Goal: Navigation & Orientation: Find specific page/section

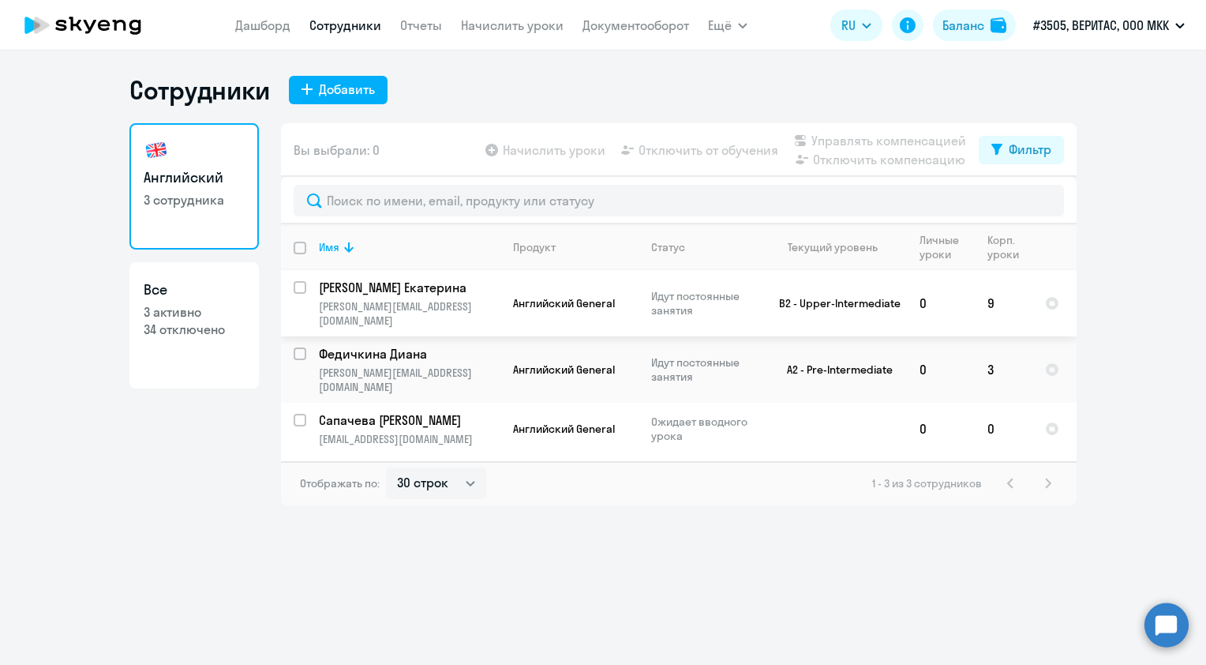
select select "30"
click at [392, 295] on p "[PERSON_NAME]" at bounding box center [408, 287] width 178 height 17
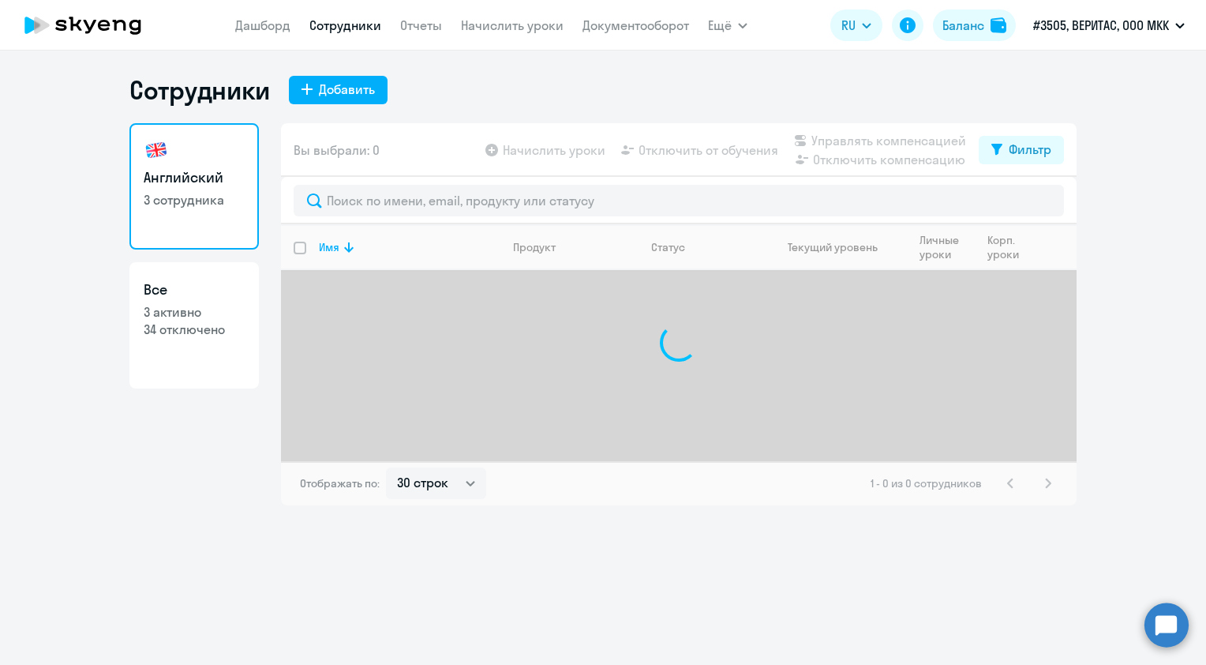
select select "30"
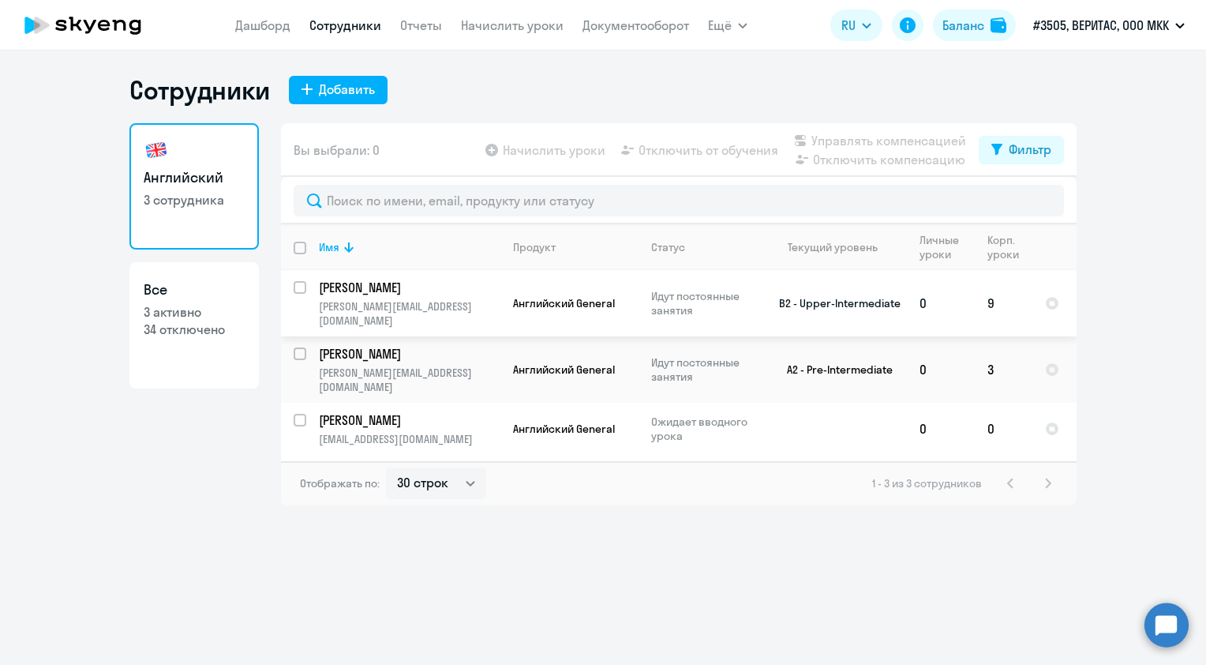
click at [371, 283] on p "[PERSON_NAME]" at bounding box center [408, 287] width 178 height 17
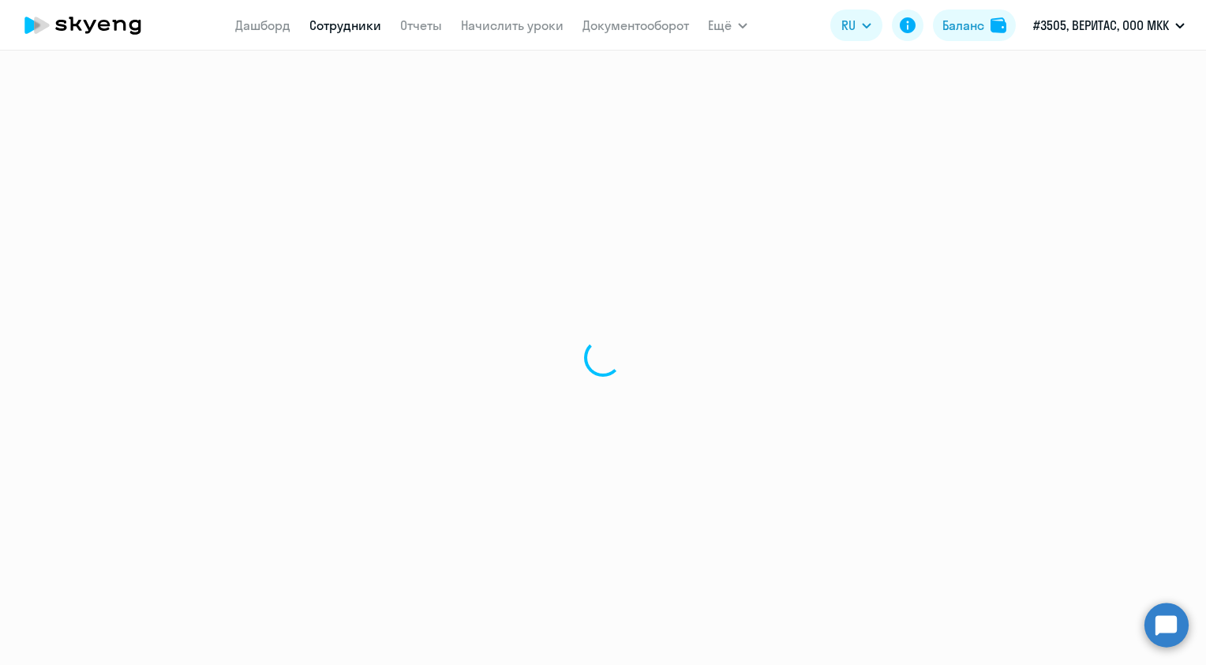
select select "english"
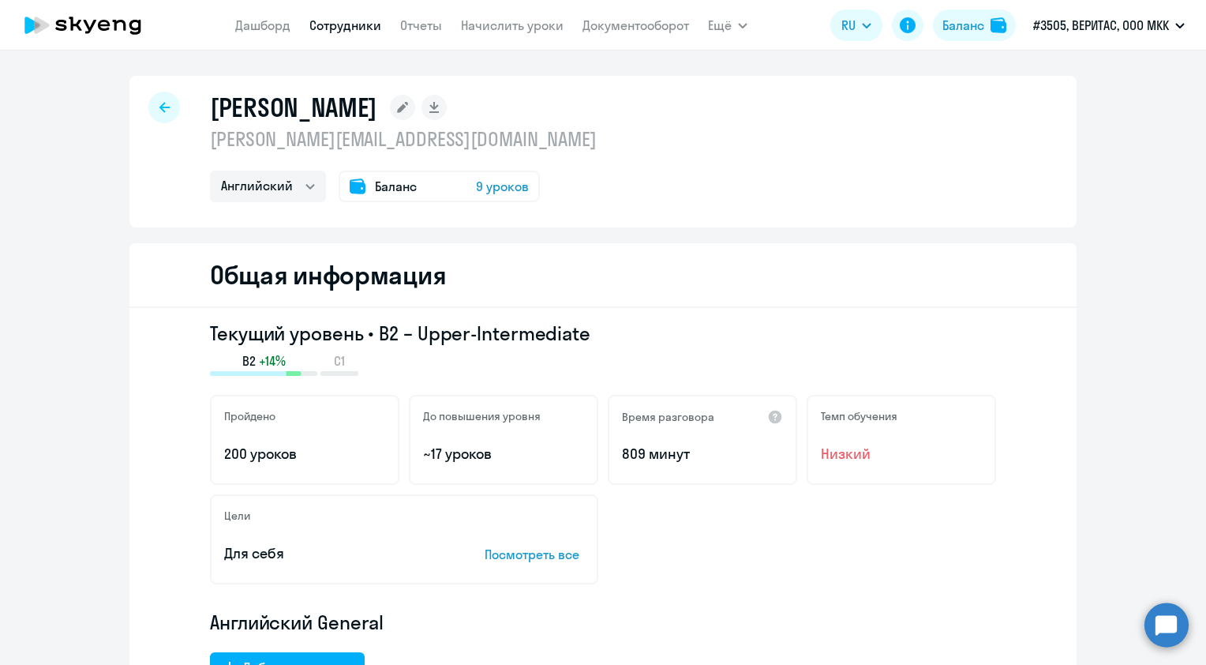
click at [148, 97] on div at bounding box center [164, 108] width 32 height 32
select select "30"
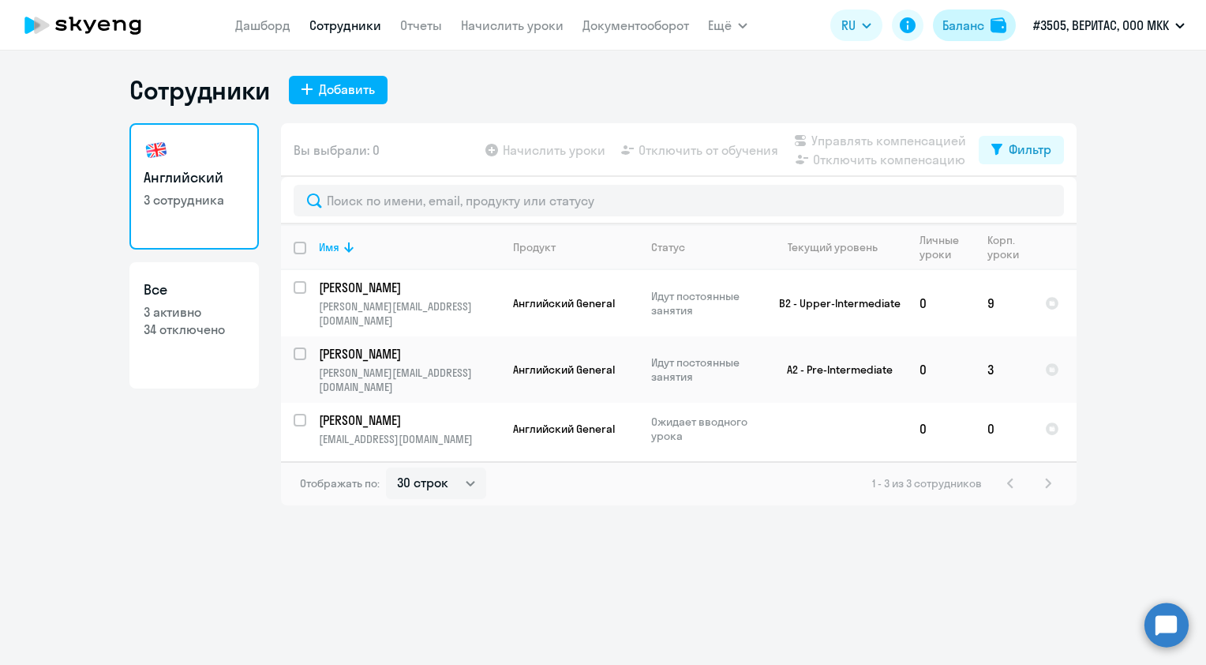
click at [967, 38] on button "Баланс" at bounding box center [974, 25] width 83 height 32
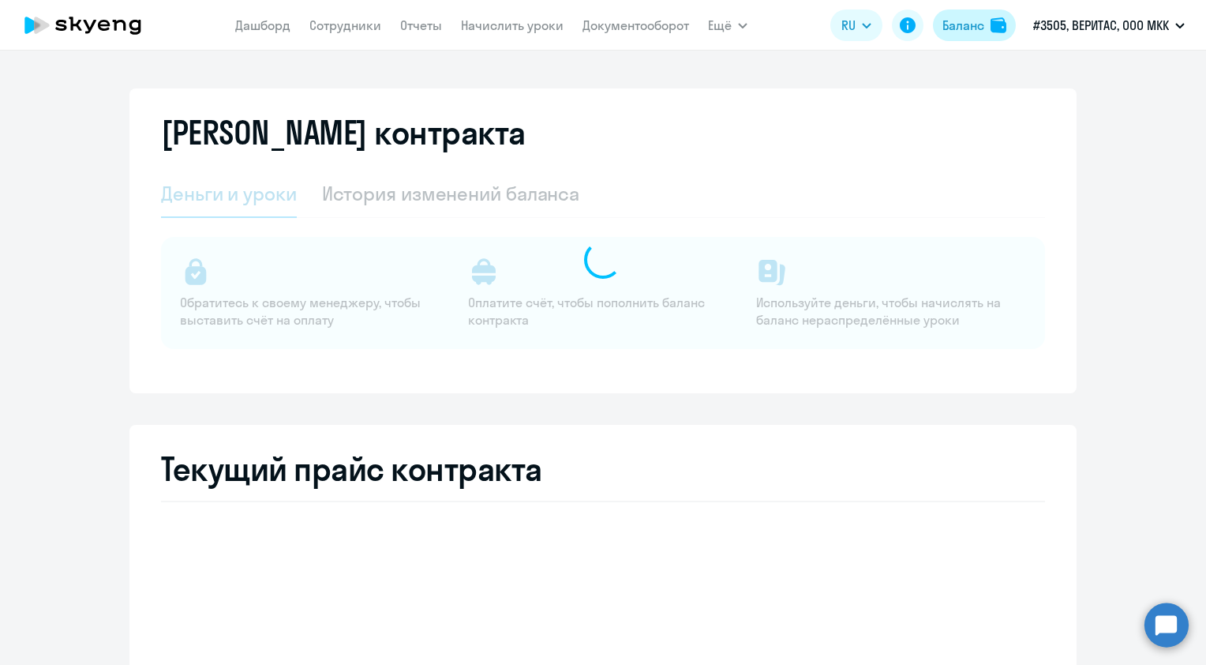
select select "english_adult_not_native_speaker"
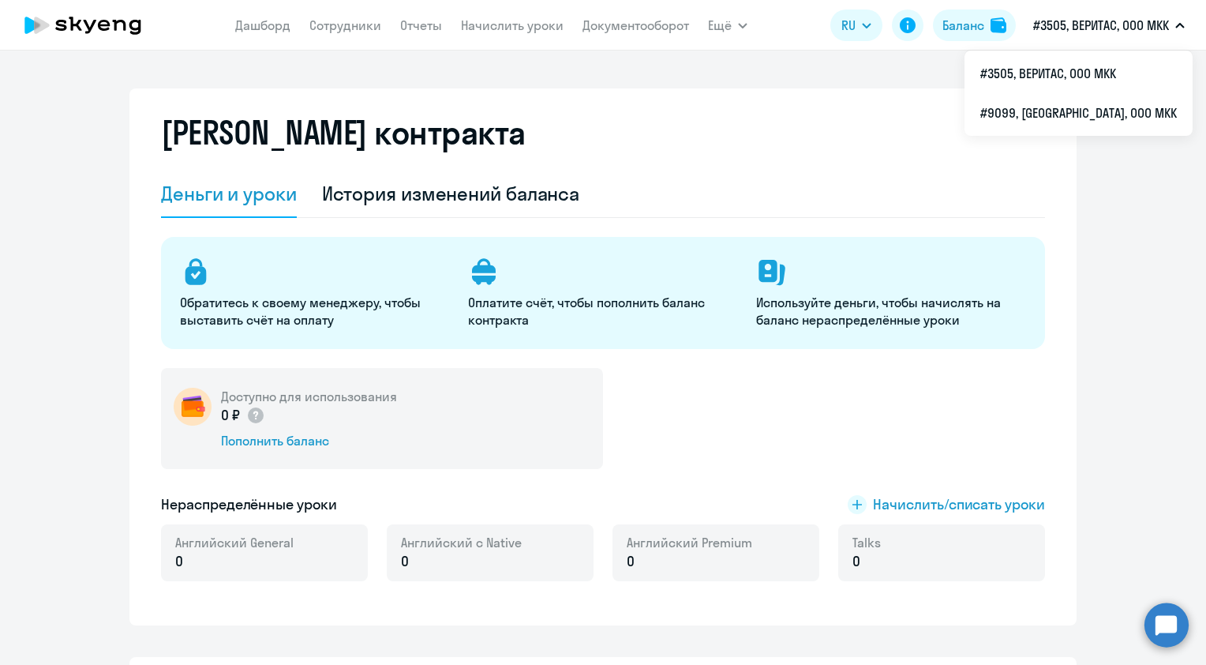
click at [1083, 36] on button "#3505, ВЕРИТАС, ООО МКК" at bounding box center [1108, 25] width 167 height 38
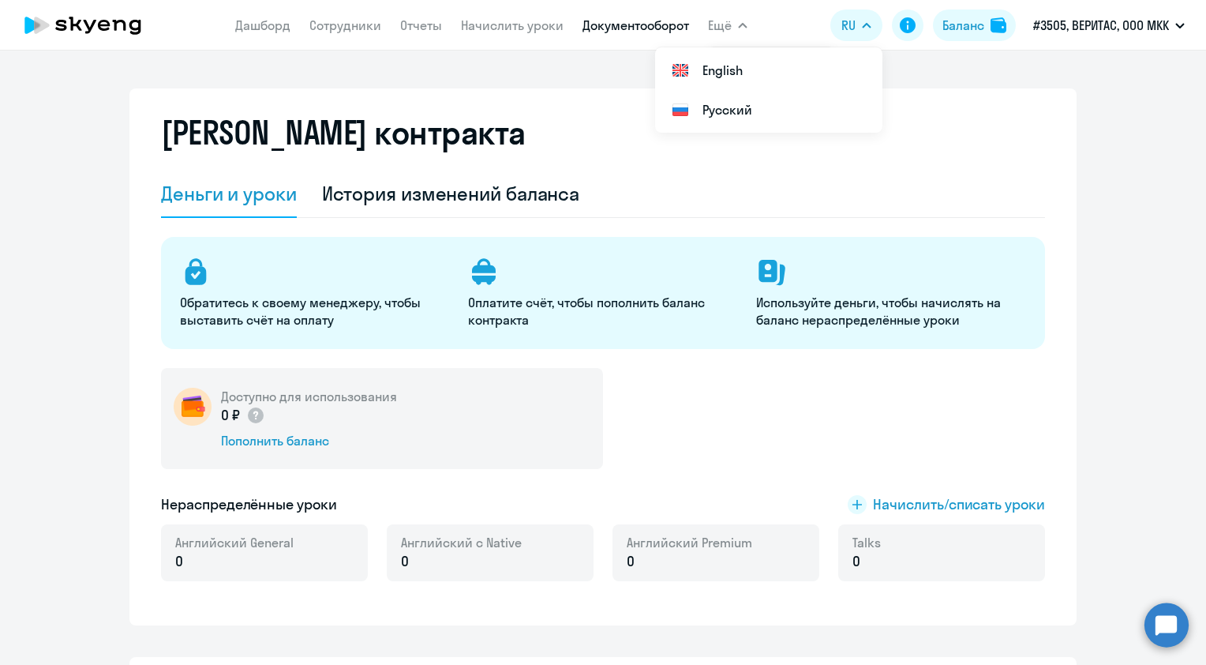
click at [658, 21] on link "Документооборот" at bounding box center [636, 25] width 107 height 16
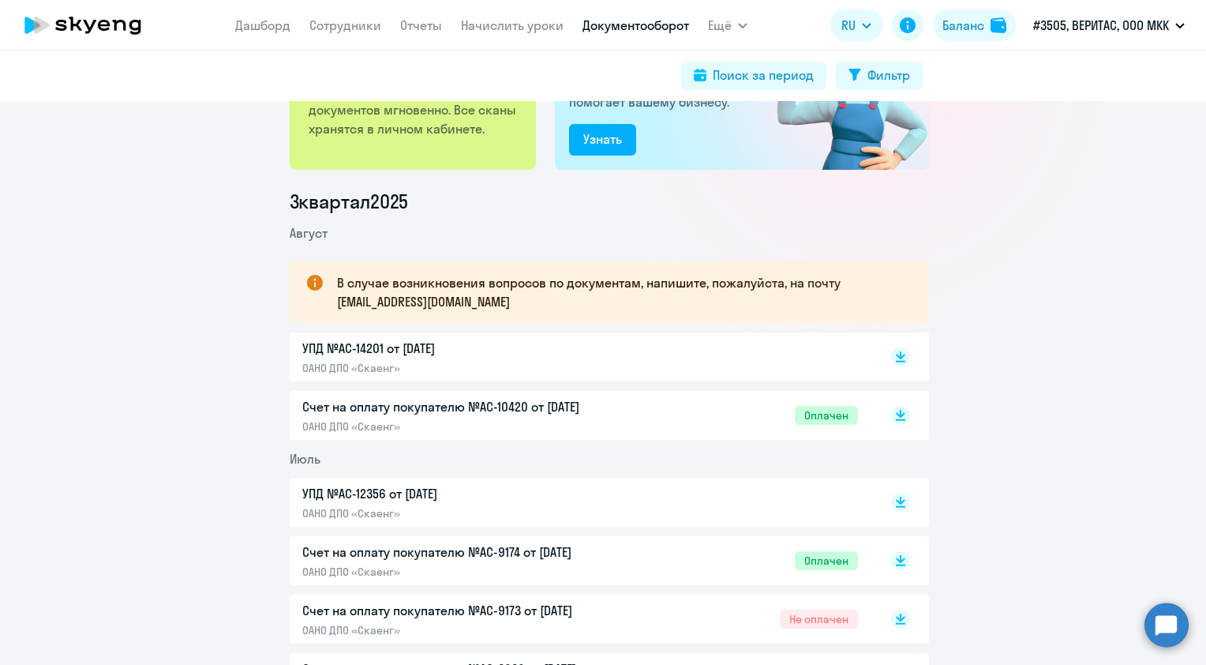
scroll to position [158, 0]
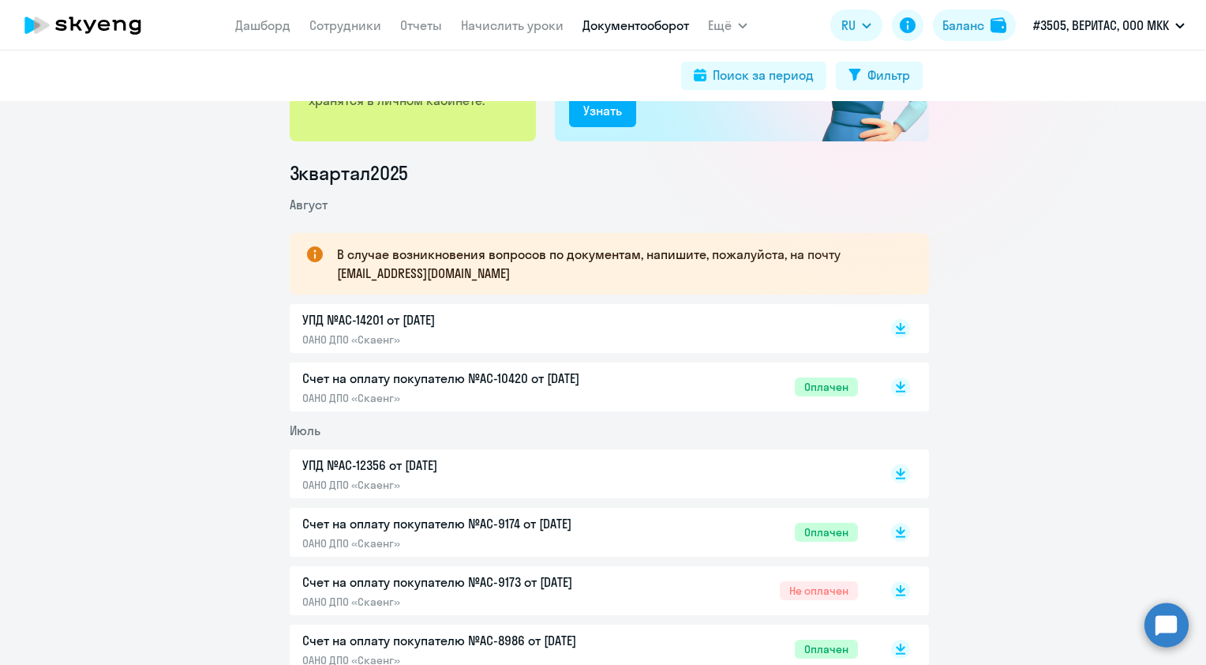
click at [556, 393] on p "ОАНО ДПО «Скаенг»" at bounding box center [468, 398] width 332 height 14
